Goal: Information Seeking & Learning: Learn about a topic

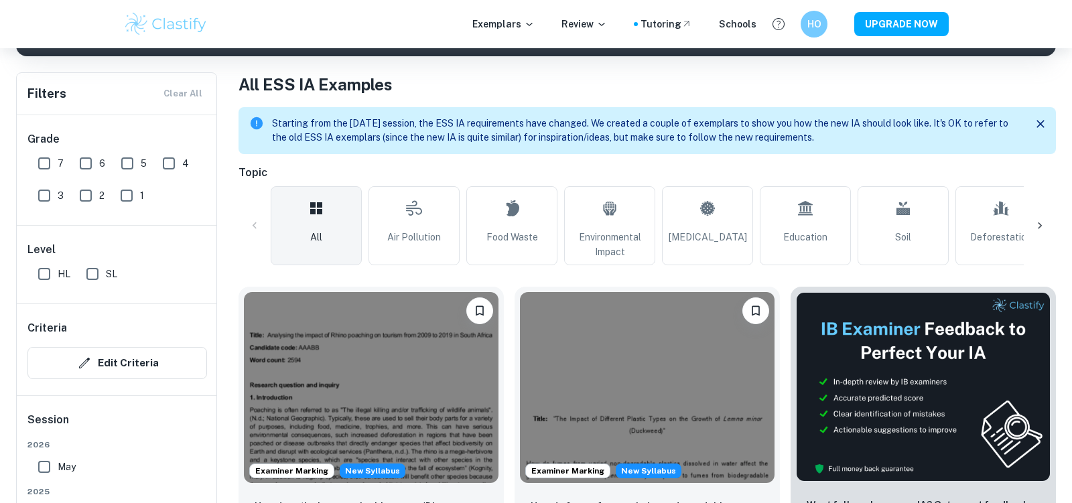
scroll to position [264, 0]
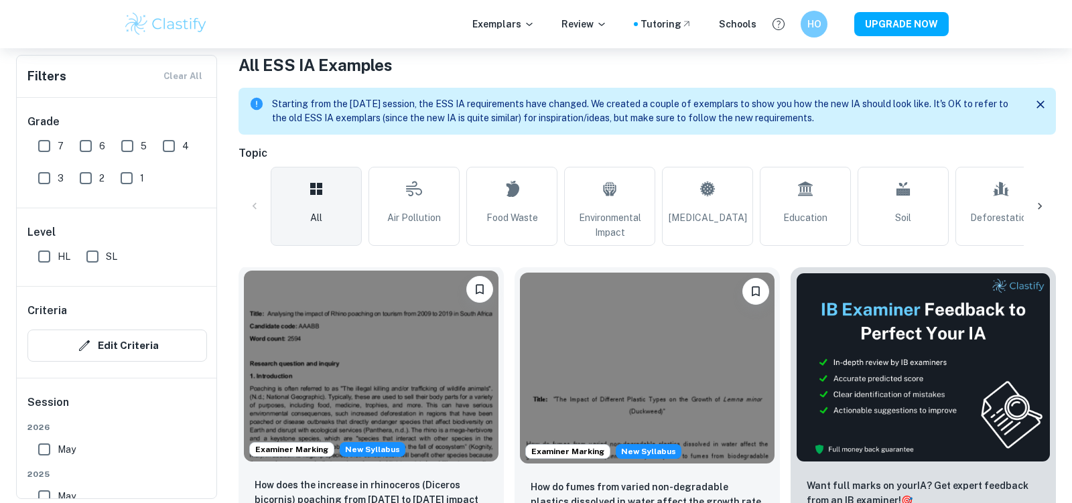
click at [368, 387] on img at bounding box center [371, 366] width 255 height 191
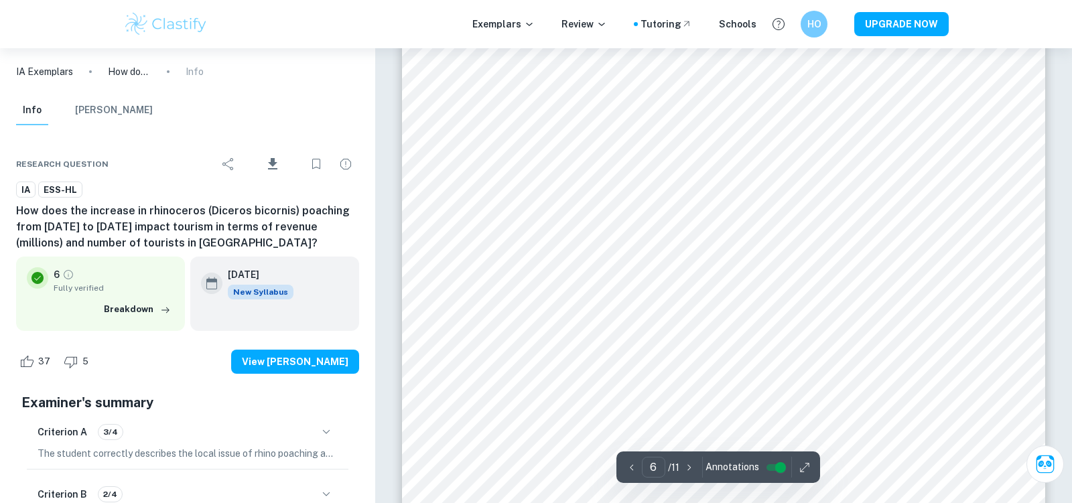
scroll to position [4541, 0]
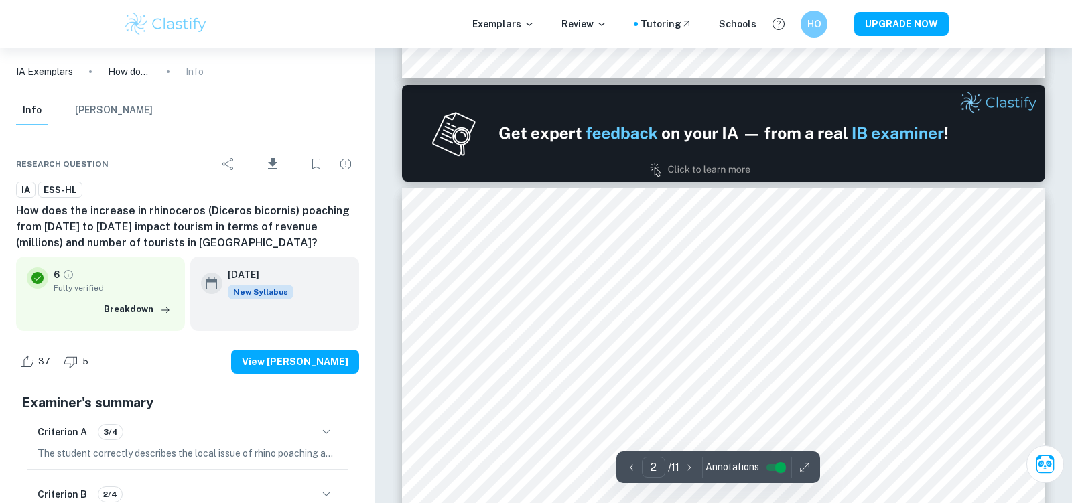
type input "1"
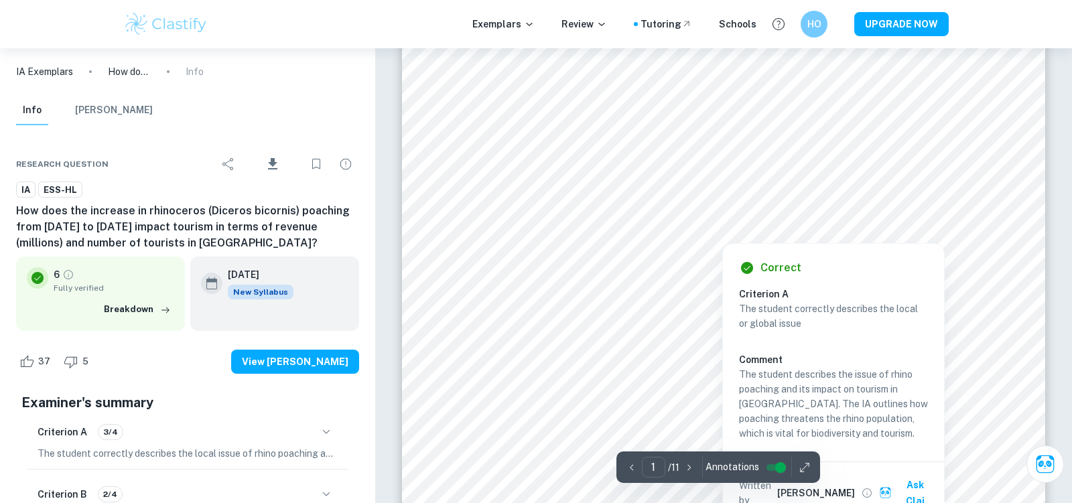
scroll to position [57, 0]
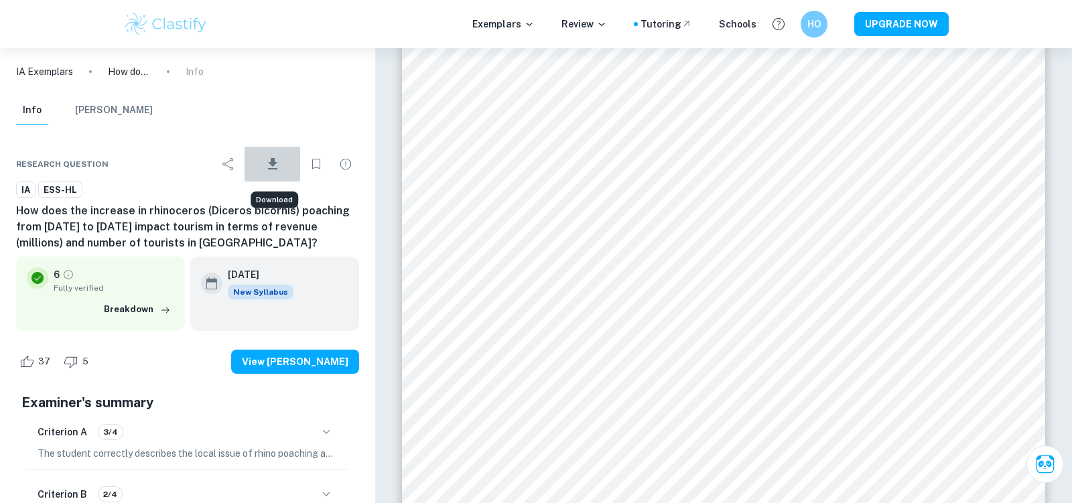
click at [273, 159] on icon "Download" at bounding box center [272, 163] width 9 height 11
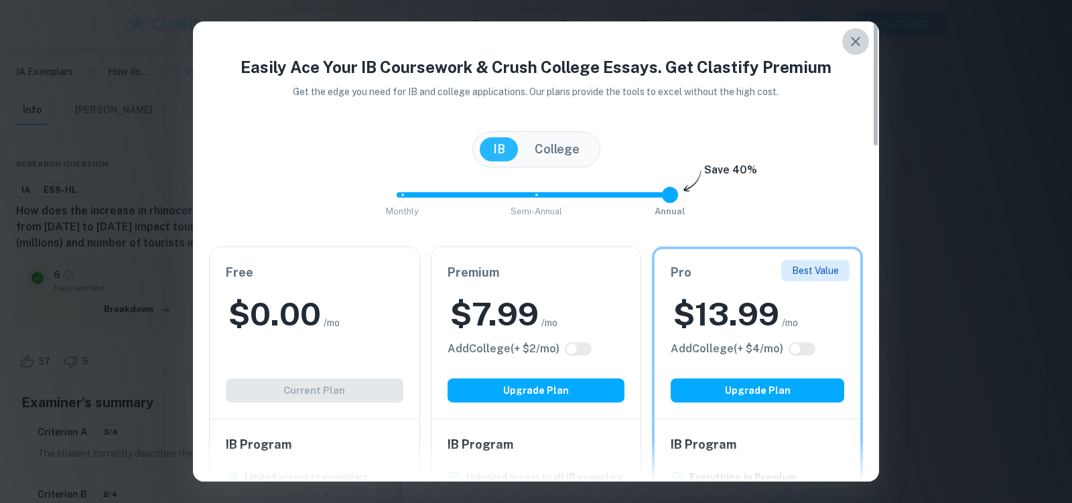
click at [852, 39] on icon "button" at bounding box center [855, 41] width 9 height 9
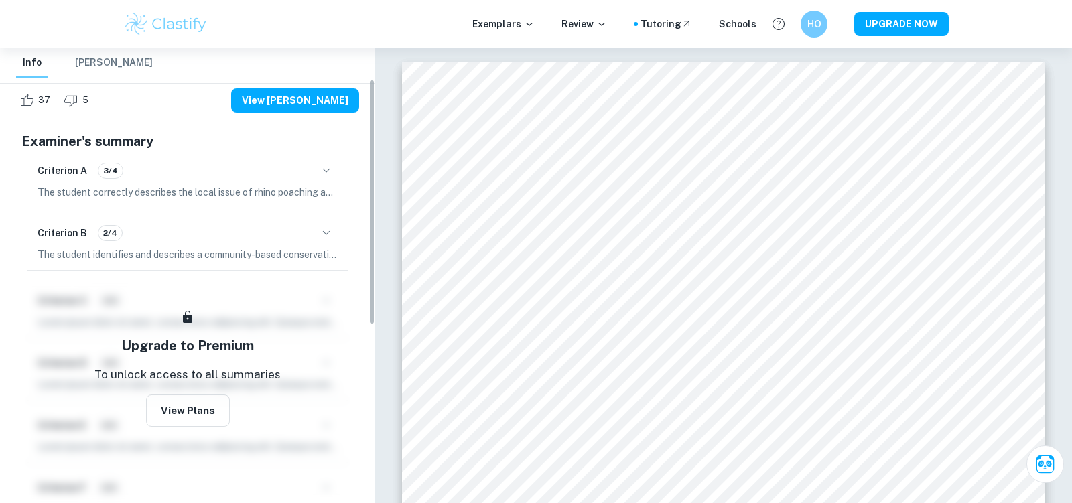
scroll to position [0, 0]
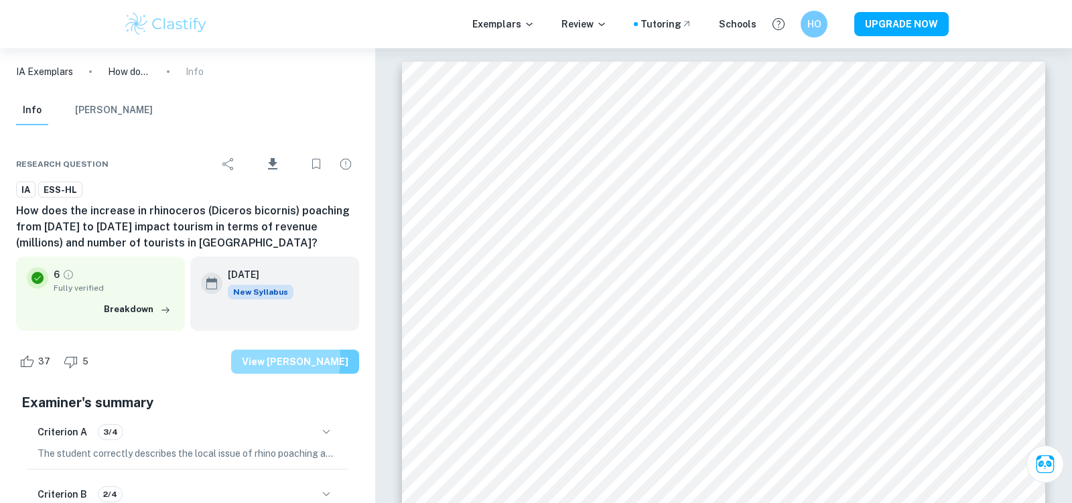
click at [286, 360] on button "View [PERSON_NAME]" at bounding box center [295, 362] width 128 height 24
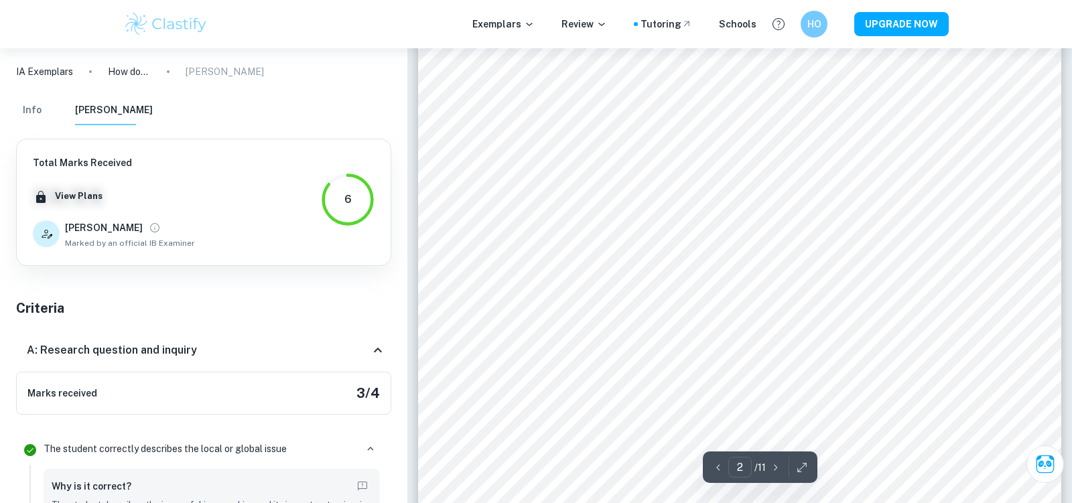
scroll to position [1134, 0]
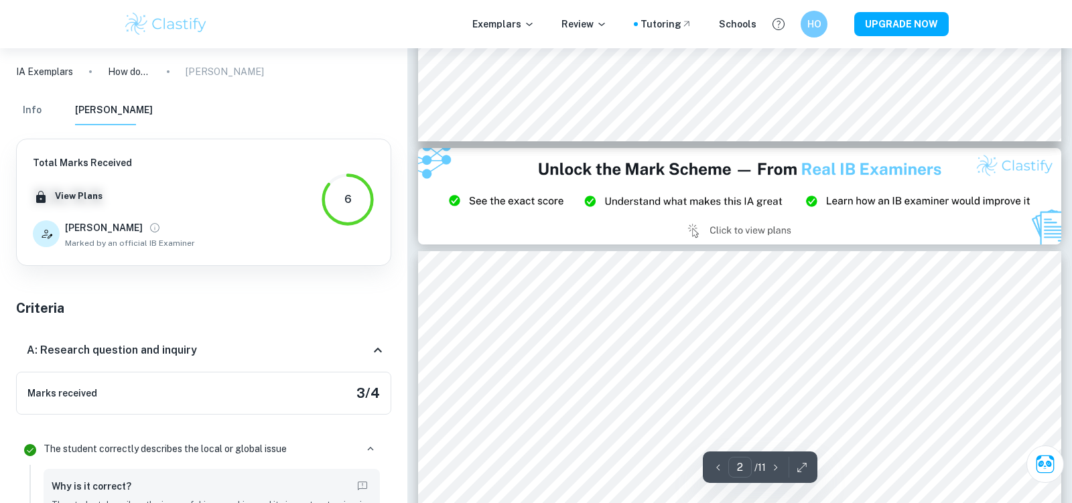
type input "3"
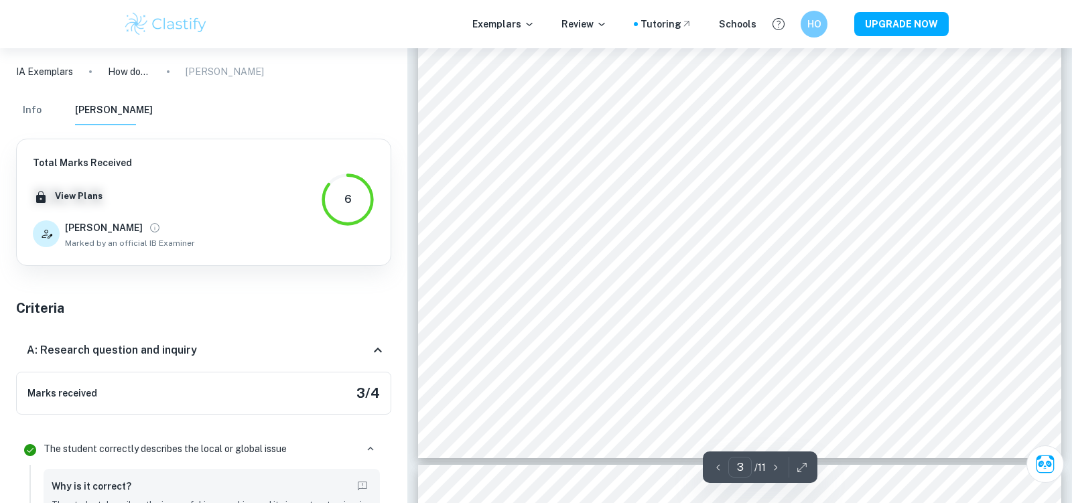
scroll to position [2322, 0]
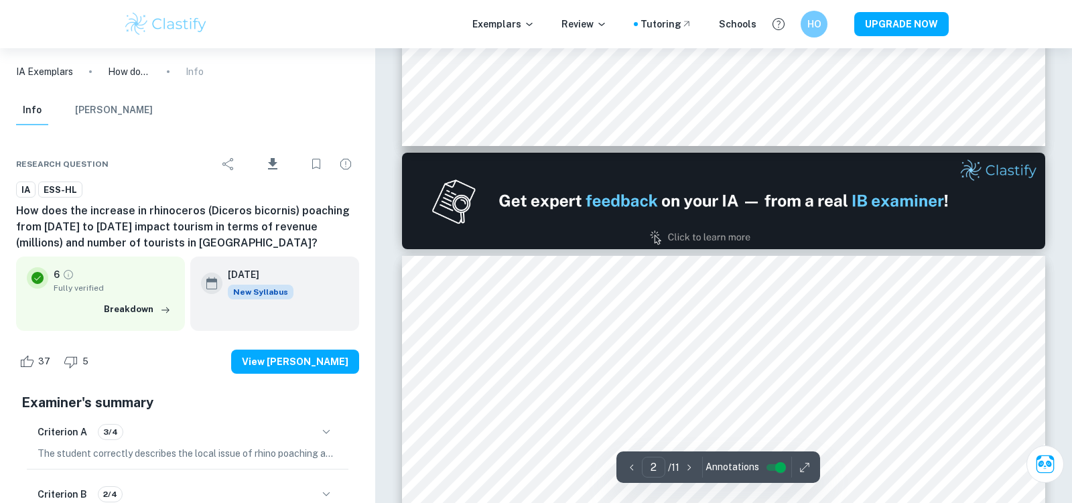
type input "2"
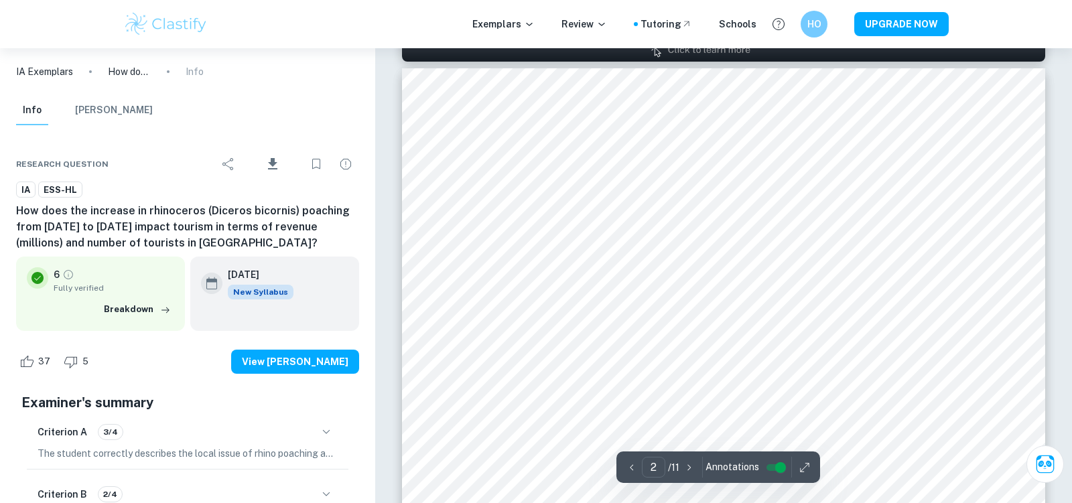
scroll to position [939, 0]
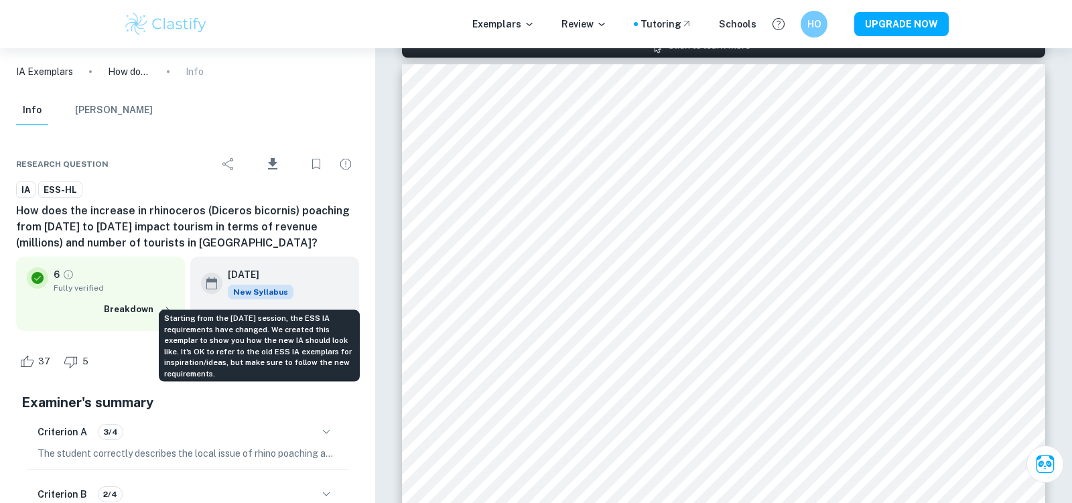
click at [257, 293] on span "New Syllabus" at bounding box center [261, 292] width 66 height 15
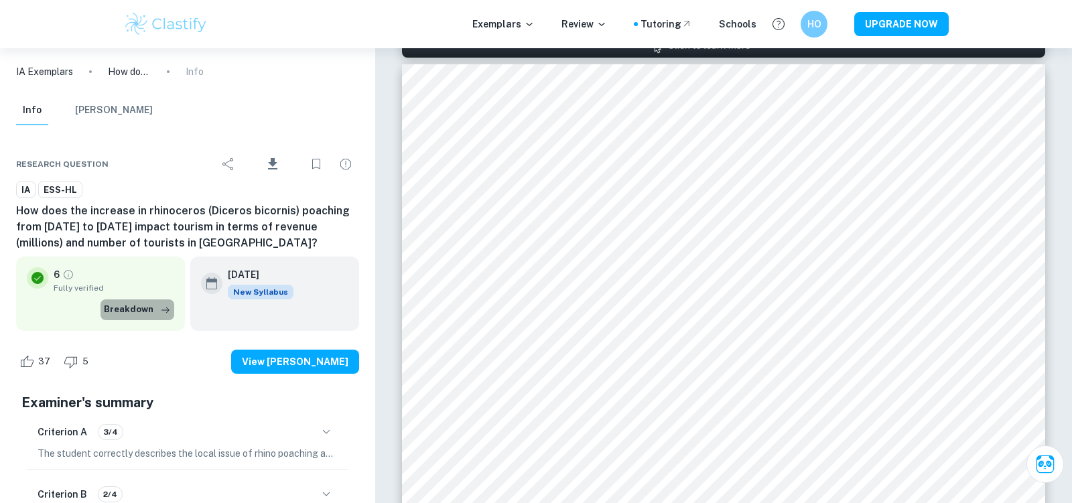
click at [143, 308] on button "Breakdown" at bounding box center [137, 309] width 74 height 20
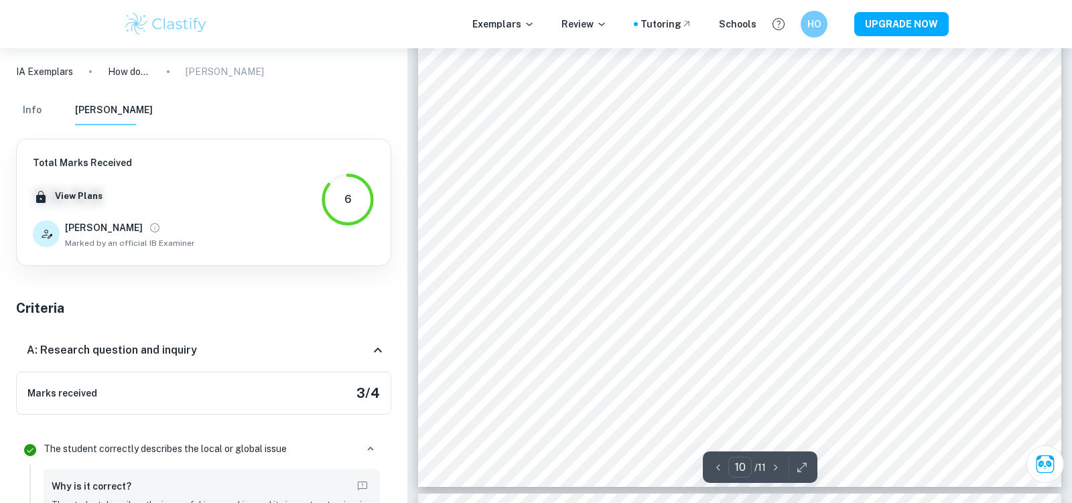
scroll to position [8266, 0]
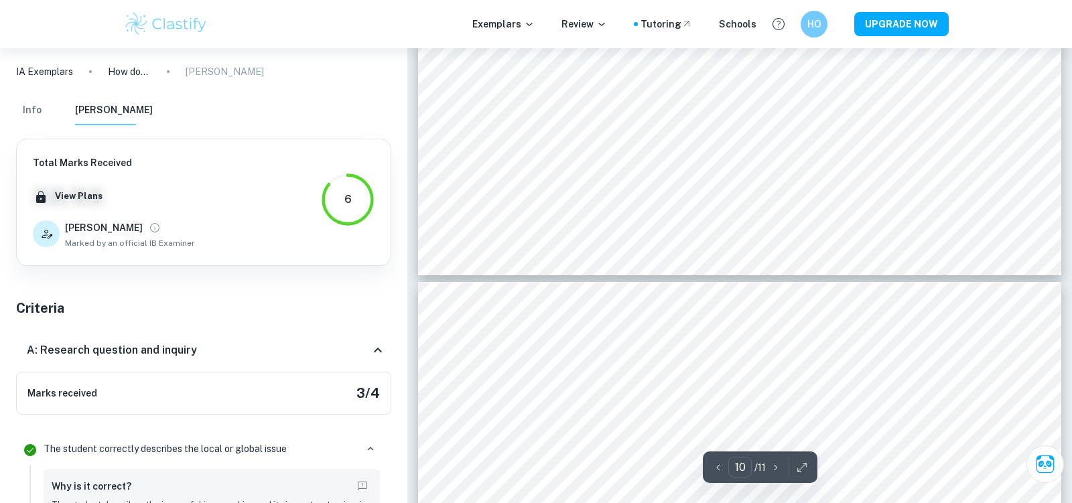
type input "11"
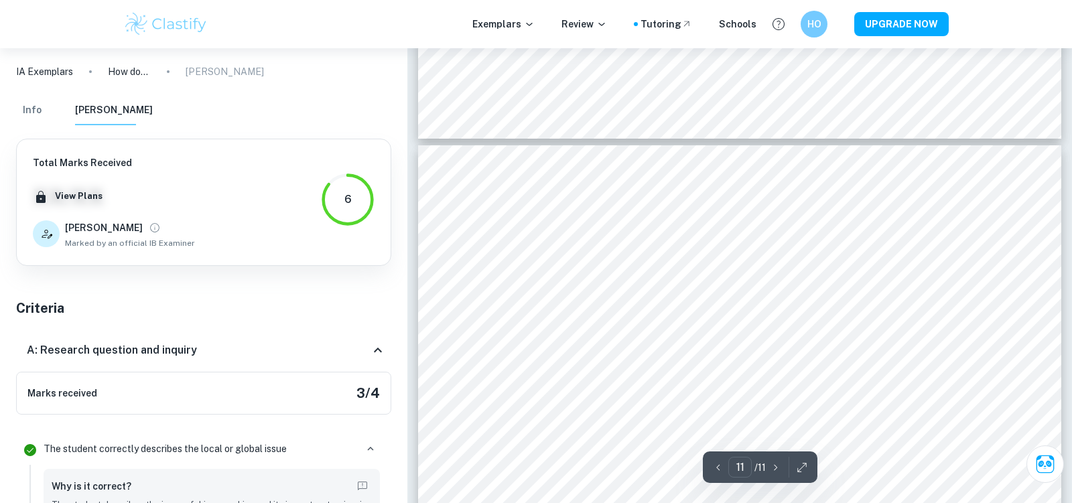
scroll to position [8690, 0]
